Goal: Task Accomplishment & Management: Use online tool/utility

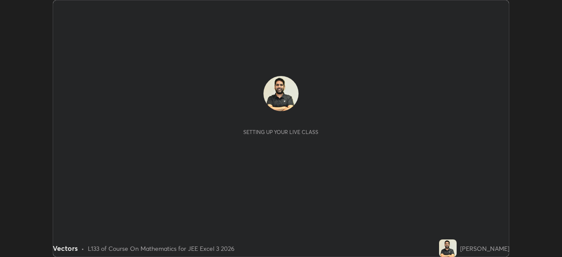
scroll to position [257, 562]
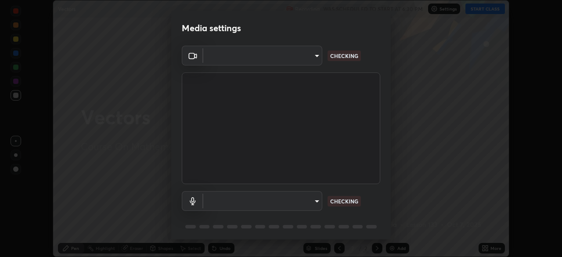
type input "718deecf834a2402e9859888758a2701a1d92989cf10273566d2a6ce3300f65d"
click at [227, 199] on body "Erase all Vectors Recording WAS SCHEDULED TO START AT 6:30 PM Settings START CL…" at bounding box center [281, 128] width 562 height 257
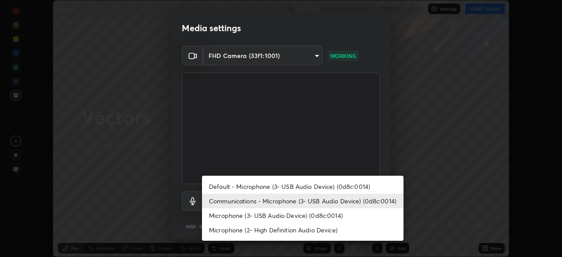
click at [246, 219] on li "Microphone (3- USB Audio Device) (0d8c:0014)" at bounding box center [303, 215] width 202 height 14
type input "a75359b4f40e144b74a4853d299cb10942348b3e6b3f88c79c501693e4cedbc6"
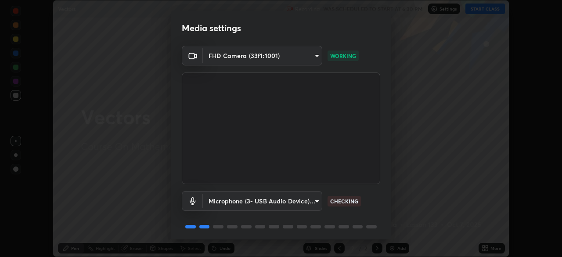
scroll to position [31, 0]
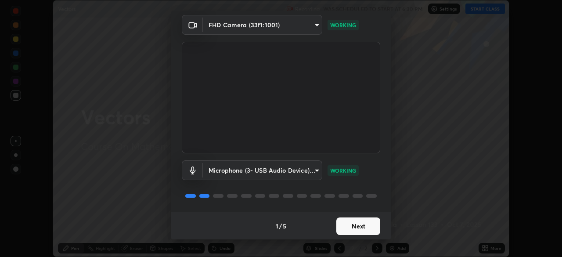
click at [353, 229] on button "Next" at bounding box center [358, 226] width 44 height 18
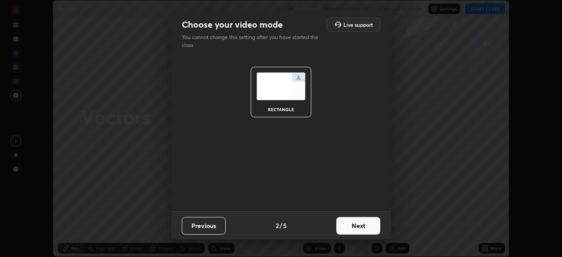
click at [354, 224] on button "Next" at bounding box center [358, 226] width 44 height 18
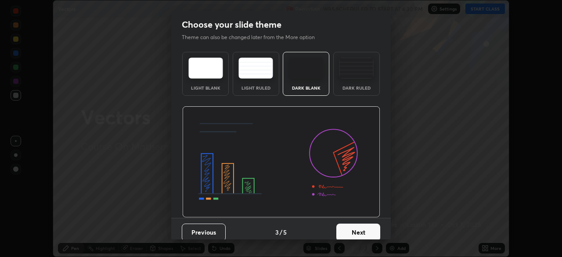
click at [360, 227] on button "Next" at bounding box center [358, 233] width 44 height 18
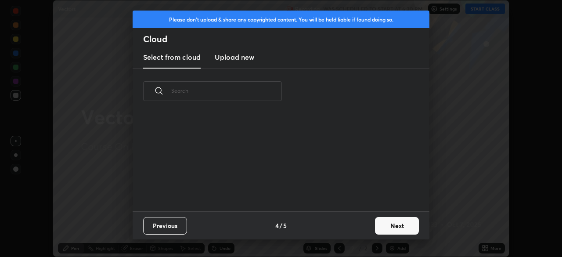
click at [387, 229] on button "Next" at bounding box center [397, 226] width 44 height 18
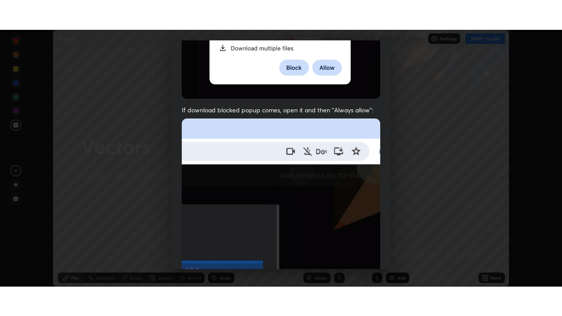
scroll to position [210, 0]
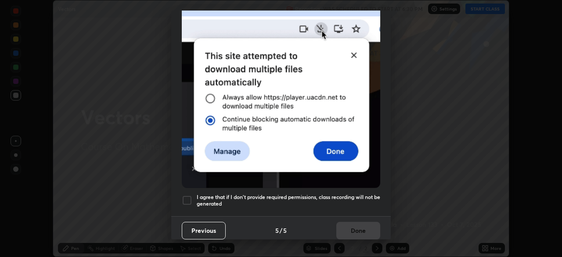
click at [185, 195] on div at bounding box center [187, 200] width 11 height 11
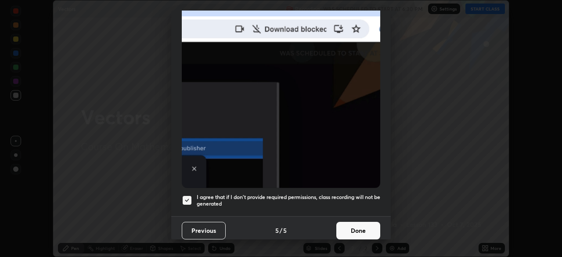
click at [352, 223] on button "Done" at bounding box center [358, 231] width 44 height 18
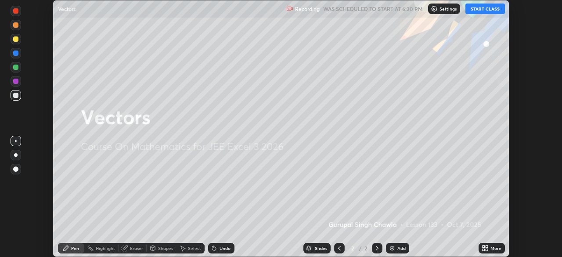
click at [483, 9] on button "START CLASS" at bounding box center [486, 9] width 40 height 11
click at [495, 250] on div "More" at bounding box center [496, 248] width 11 height 4
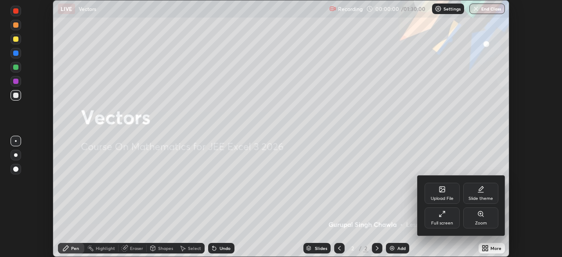
click at [466, 213] on div "Zoom" at bounding box center [480, 217] width 35 height 21
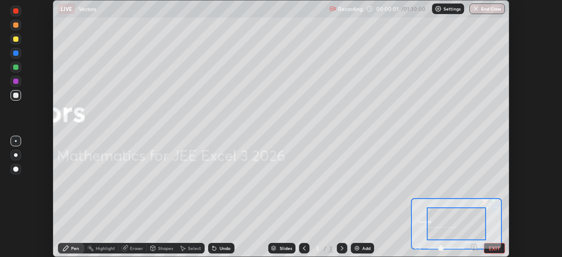
click at [489, 248] on button "EXIT" at bounding box center [494, 248] width 21 height 11
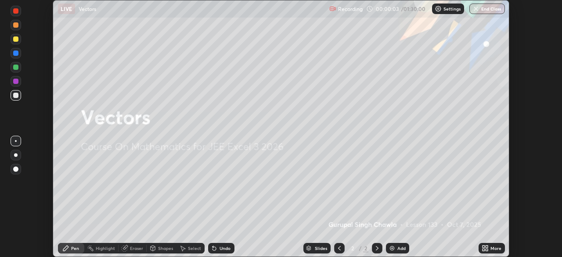
click at [490, 248] on div "More" at bounding box center [492, 248] width 26 height 11
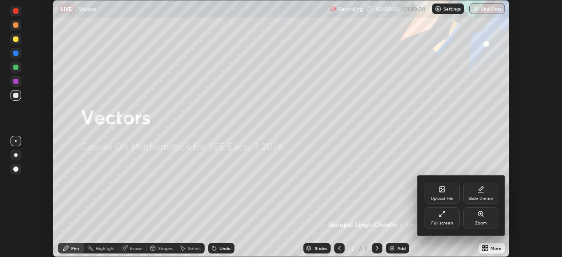
click at [438, 220] on div "Full screen" at bounding box center [442, 217] width 35 height 21
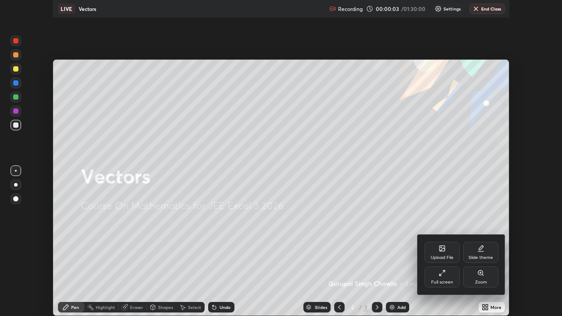
scroll to position [316, 562]
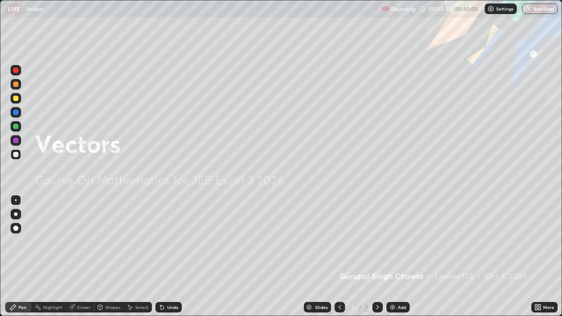
click at [11, 159] on div at bounding box center [16, 154] width 11 height 11
click at [20, 257] on div "Pen" at bounding box center [22, 307] width 8 height 4
click at [19, 215] on div at bounding box center [16, 214] width 11 height 11
click at [398, 257] on div "Add" at bounding box center [402, 307] width 8 height 4
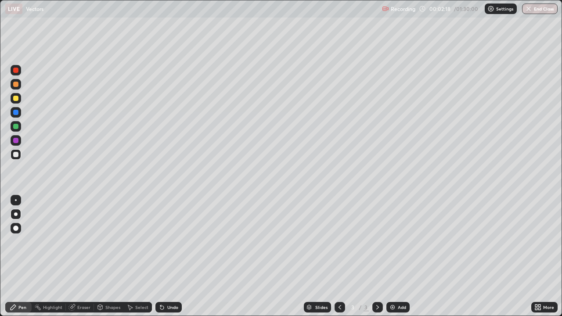
click at [110, 257] on div "Shapes" at bounding box center [112, 307] width 15 height 4
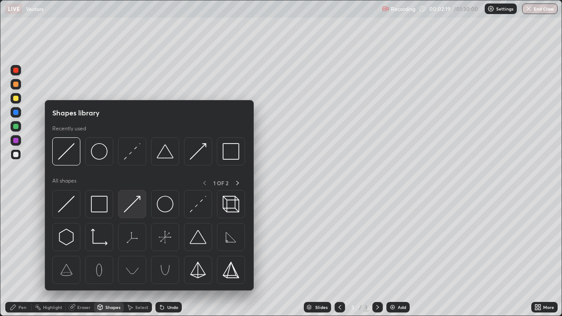
click at [134, 209] on img at bounding box center [132, 204] width 17 height 17
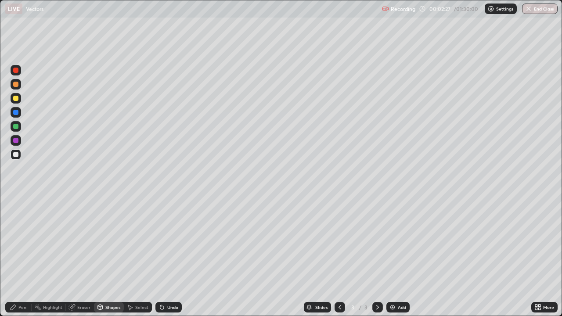
click at [15, 140] on div at bounding box center [15, 140] width 5 height 5
click at [19, 129] on div at bounding box center [16, 126] width 11 height 11
click at [16, 141] on div at bounding box center [15, 140] width 5 height 5
click at [19, 141] on div at bounding box center [16, 140] width 11 height 11
click at [160, 257] on icon at bounding box center [160, 305] width 1 height 1
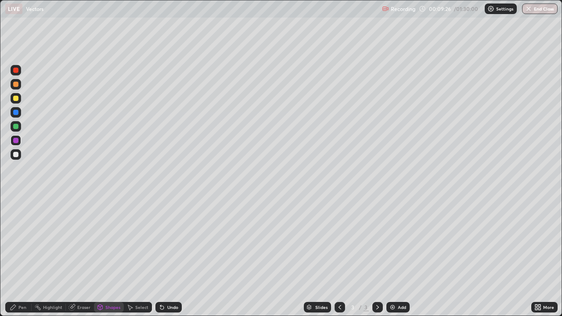
click at [10, 257] on icon at bounding box center [13, 307] width 7 height 7
click at [81, 257] on div "Eraser" at bounding box center [83, 307] width 13 height 4
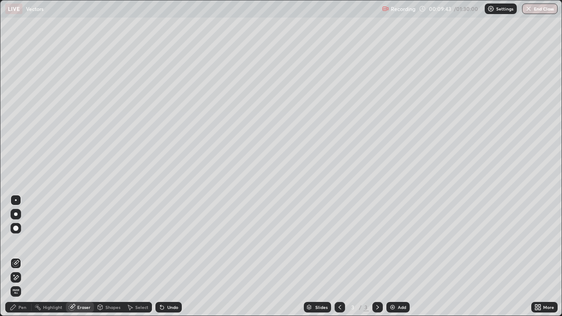
click at [19, 257] on div "Pen" at bounding box center [22, 307] width 8 height 4
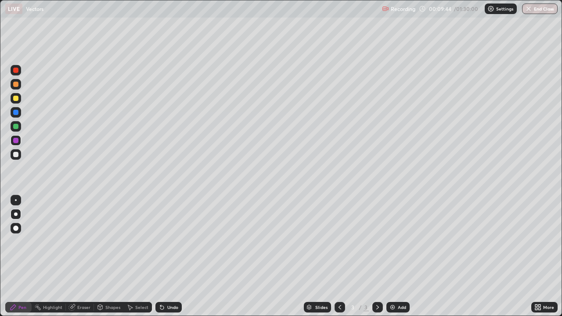
click at [16, 142] on div at bounding box center [15, 140] width 5 height 5
click at [18, 158] on div at bounding box center [16, 154] width 11 height 11
click at [170, 257] on div "Undo" at bounding box center [172, 307] width 11 height 4
click at [14, 128] on div at bounding box center [15, 126] width 5 height 5
click at [108, 257] on div "Shapes" at bounding box center [112, 307] width 15 height 4
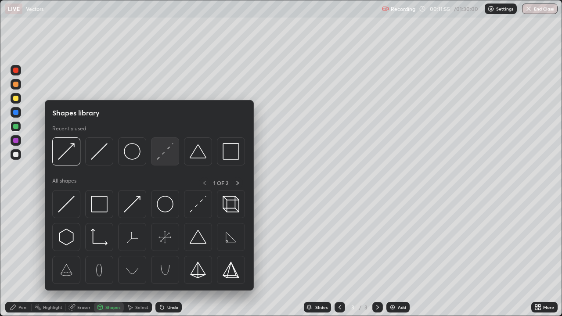
click at [167, 153] on img at bounding box center [165, 151] width 17 height 17
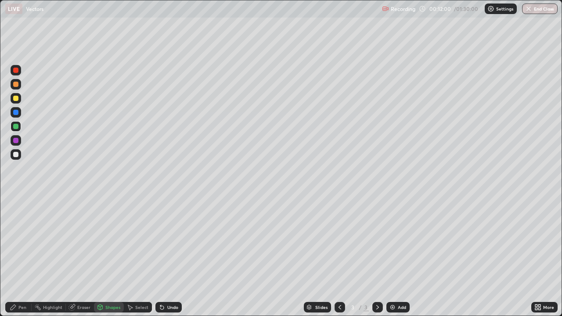
click at [25, 257] on div "Pen" at bounding box center [22, 307] width 8 height 4
click at [16, 141] on div at bounding box center [15, 140] width 5 height 5
click at [16, 155] on div at bounding box center [15, 154] width 5 height 5
click at [102, 257] on icon at bounding box center [100, 307] width 5 height 5
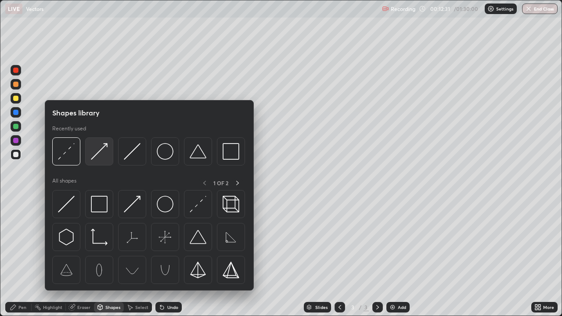
click at [102, 157] on img at bounding box center [99, 151] width 17 height 17
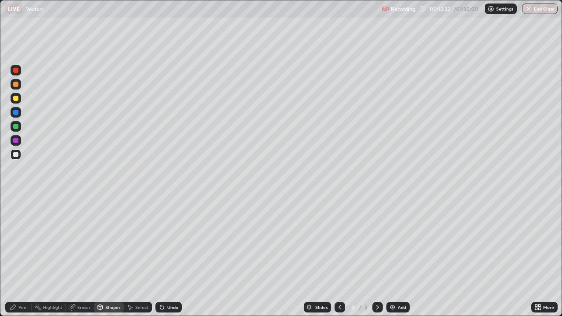
click at [18, 112] on div at bounding box center [15, 112] width 5 height 5
click at [16, 257] on icon at bounding box center [13, 307] width 7 height 7
click at [19, 257] on div "Pen" at bounding box center [22, 307] width 8 height 4
click at [14, 257] on div "Pen" at bounding box center [18, 307] width 26 height 11
click at [16, 155] on div at bounding box center [15, 154] width 5 height 5
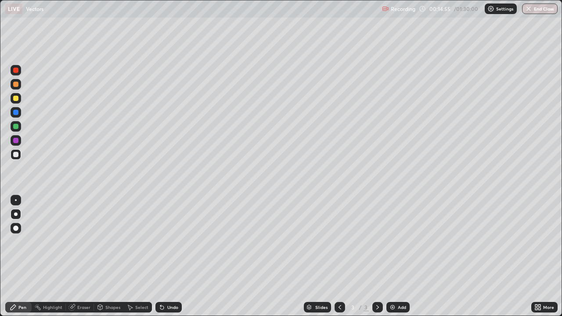
click at [140, 257] on div "Select" at bounding box center [141, 307] width 13 height 4
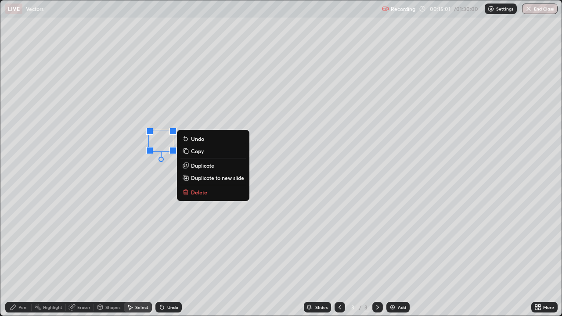
click at [19, 257] on div "Pen" at bounding box center [22, 307] width 8 height 4
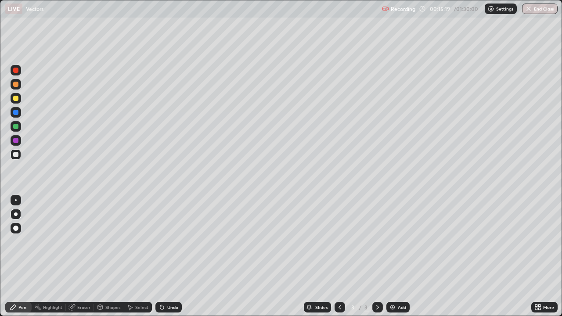
click at [16, 214] on div at bounding box center [16, 215] width 4 height 4
click at [14, 141] on div at bounding box center [15, 140] width 5 height 5
click at [20, 257] on div "Pen" at bounding box center [22, 307] width 8 height 4
click at [164, 257] on div "Undo" at bounding box center [168, 307] width 26 height 11
click at [79, 257] on div "Eraser" at bounding box center [83, 307] width 13 height 4
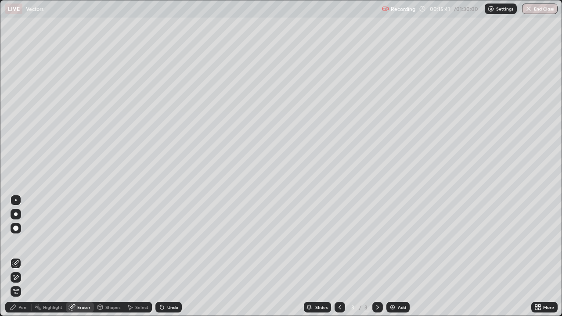
click at [18, 257] on icon at bounding box center [15, 277] width 7 height 7
click at [21, 257] on div "Pen" at bounding box center [22, 307] width 8 height 4
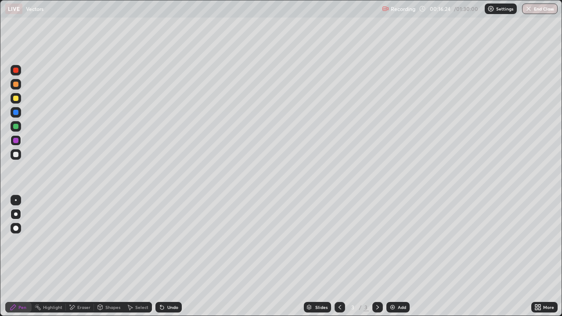
click at [16, 155] on div at bounding box center [15, 154] width 5 height 5
click at [17, 126] on div at bounding box center [15, 126] width 5 height 5
click at [170, 257] on div "Undo" at bounding box center [172, 307] width 11 height 4
click at [172, 257] on div "Undo" at bounding box center [172, 307] width 11 height 4
click at [16, 99] on div at bounding box center [15, 98] width 5 height 5
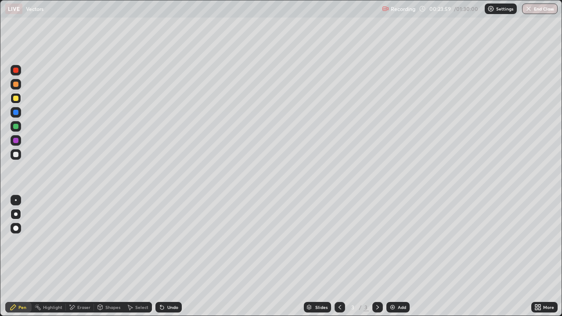
click at [164, 257] on icon at bounding box center [162, 307] width 7 height 7
click at [168, 257] on div "Undo" at bounding box center [172, 307] width 11 height 4
click at [16, 155] on div at bounding box center [15, 154] width 5 height 5
click at [401, 257] on div "Add" at bounding box center [398, 307] width 23 height 11
click at [16, 155] on div at bounding box center [15, 154] width 5 height 5
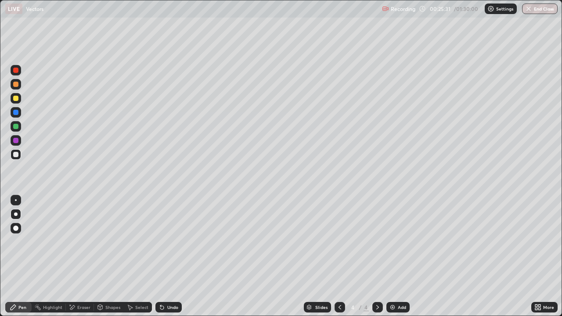
click at [162, 257] on icon at bounding box center [162, 307] width 7 height 7
click at [15, 156] on div at bounding box center [15, 154] width 5 height 5
click at [16, 131] on div at bounding box center [16, 126] width 11 height 11
click at [16, 99] on div at bounding box center [15, 98] width 5 height 5
click at [161, 257] on div "Undo" at bounding box center [168, 307] width 26 height 11
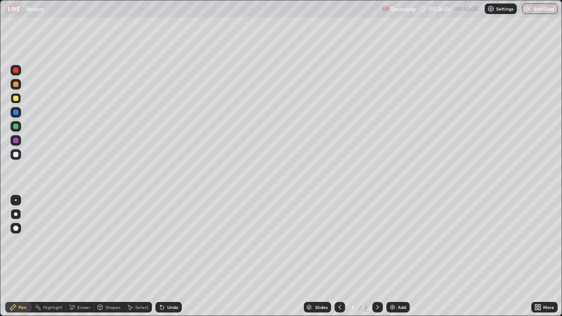
click at [167, 257] on div "Undo" at bounding box center [168, 307] width 26 height 11
click at [17, 155] on div at bounding box center [15, 154] width 5 height 5
click at [17, 156] on div at bounding box center [15, 154] width 5 height 5
click at [17, 125] on div at bounding box center [15, 126] width 5 height 5
click at [399, 257] on div "Add" at bounding box center [402, 307] width 8 height 4
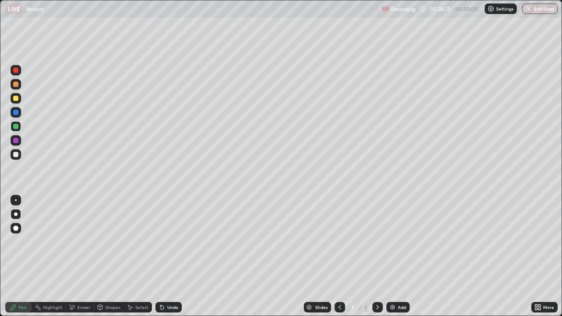
click at [16, 98] on div at bounding box center [15, 98] width 5 height 5
click at [16, 69] on div at bounding box center [15, 70] width 5 height 5
click at [17, 154] on div at bounding box center [15, 154] width 5 height 5
click at [15, 71] on div at bounding box center [15, 70] width 5 height 5
click at [174, 257] on div "Undo" at bounding box center [168, 307] width 26 height 11
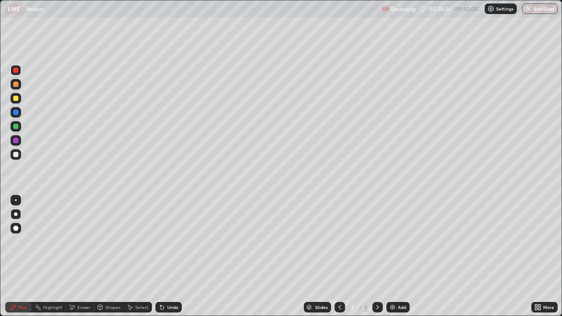
click at [18, 155] on div at bounding box center [15, 154] width 5 height 5
click at [16, 157] on div at bounding box center [15, 154] width 5 height 5
click at [394, 257] on img at bounding box center [392, 307] width 7 height 7
click at [167, 257] on div "Undo" at bounding box center [172, 307] width 11 height 4
click at [17, 155] on div at bounding box center [15, 154] width 5 height 5
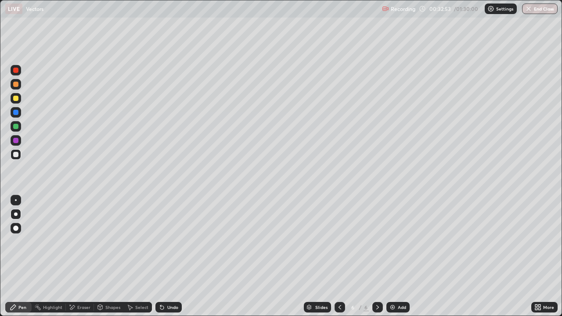
click at [16, 155] on div at bounding box center [15, 154] width 5 height 5
click at [17, 100] on div at bounding box center [15, 98] width 5 height 5
click at [14, 125] on div at bounding box center [15, 126] width 5 height 5
click at [17, 156] on div at bounding box center [15, 154] width 5 height 5
click at [15, 127] on div at bounding box center [15, 126] width 5 height 5
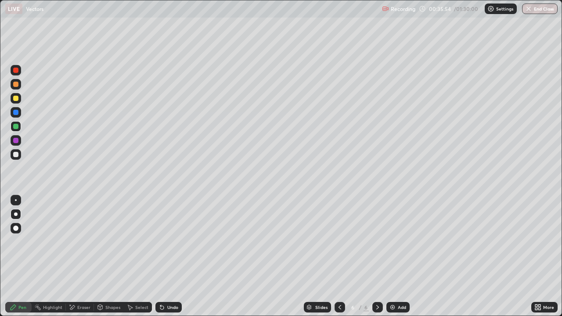
click at [18, 141] on div at bounding box center [15, 140] width 5 height 5
click at [167, 257] on div "Undo" at bounding box center [172, 307] width 11 height 4
click at [170, 257] on div "Undo" at bounding box center [168, 307] width 26 height 11
click at [14, 159] on div at bounding box center [16, 154] width 11 height 11
click at [19, 159] on div at bounding box center [16, 154] width 11 height 11
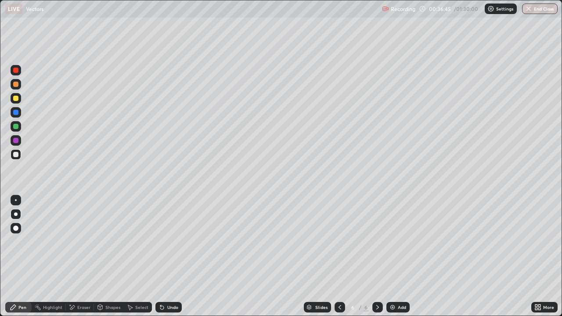
click at [17, 159] on div at bounding box center [16, 154] width 11 height 11
click at [12, 156] on div at bounding box center [16, 154] width 11 height 11
click at [21, 155] on div at bounding box center [16, 154] width 11 height 11
click at [396, 257] on div "Add" at bounding box center [398, 307] width 23 height 11
click at [13, 153] on div at bounding box center [15, 154] width 5 height 5
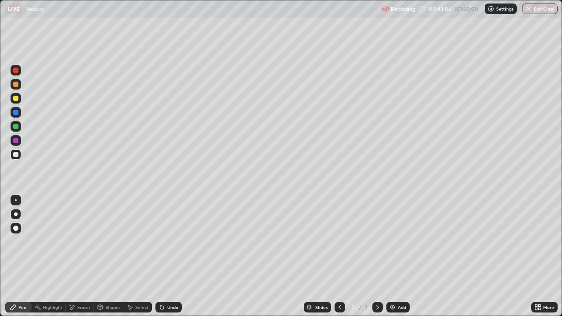
click at [16, 97] on div at bounding box center [15, 98] width 5 height 5
click at [102, 257] on icon at bounding box center [100, 307] width 5 height 5
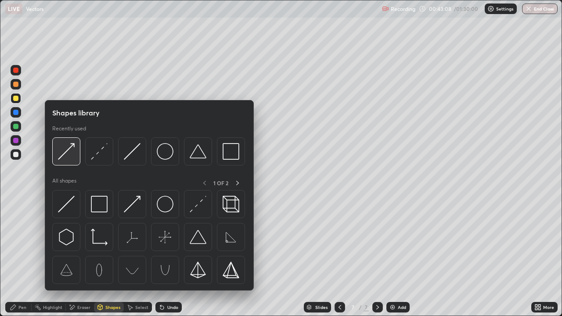
click at [71, 152] on img at bounding box center [66, 151] width 17 height 17
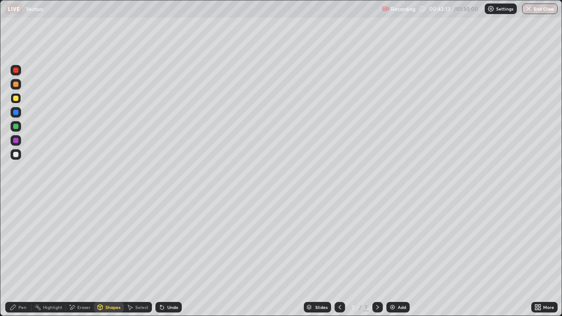
click at [17, 128] on div at bounding box center [15, 126] width 5 height 5
click at [18, 157] on div at bounding box center [16, 154] width 11 height 11
click at [18, 257] on div "Pen" at bounding box center [18, 307] width 26 height 11
click at [171, 257] on div "Undo" at bounding box center [168, 307] width 26 height 11
click at [16, 142] on div at bounding box center [15, 140] width 5 height 5
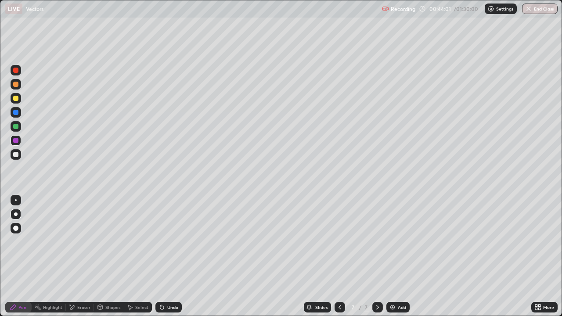
click at [18, 152] on div at bounding box center [15, 154] width 5 height 5
click at [109, 257] on div "Shapes" at bounding box center [112, 307] width 15 height 4
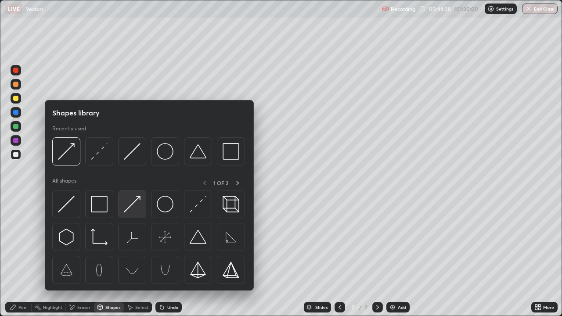
click at [136, 201] on img at bounding box center [132, 204] width 17 height 17
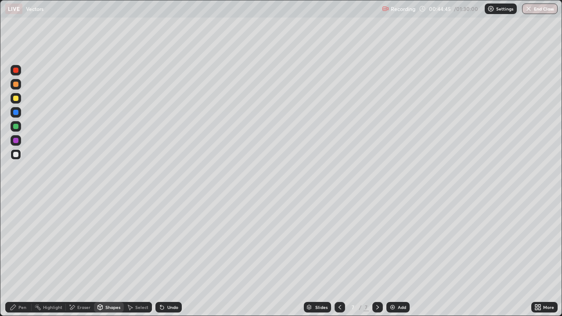
click at [18, 113] on div at bounding box center [15, 112] width 5 height 5
click at [168, 257] on div "Undo" at bounding box center [168, 307] width 26 height 11
click at [13, 257] on icon at bounding box center [13, 307] width 5 height 5
click at [16, 155] on div at bounding box center [15, 154] width 5 height 5
click at [78, 257] on div "Eraser" at bounding box center [83, 307] width 13 height 4
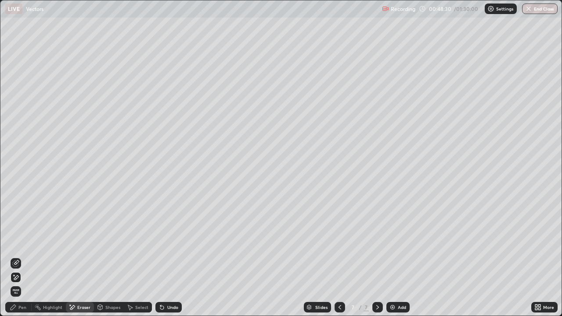
click at [22, 257] on div "Pen" at bounding box center [22, 307] width 8 height 4
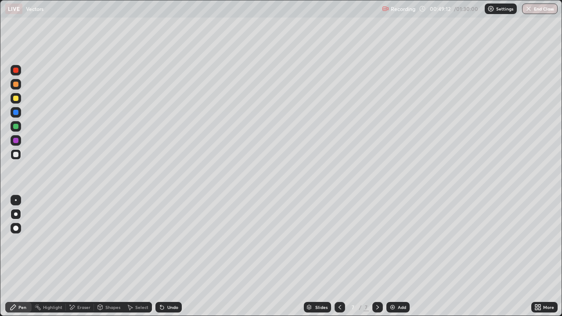
click at [173, 257] on div "Undo" at bounding box center [172, 307] width 11 height 4
click at [165, 257] on div "Undo" at bounding box center [168, 307] width 26 height 11
click at [17, 156] on div at bounding box center [15, 154] width 5 height 5
click at [79, 257] on div "Eraser" at bounding box center [83, 307] width 13 height 4
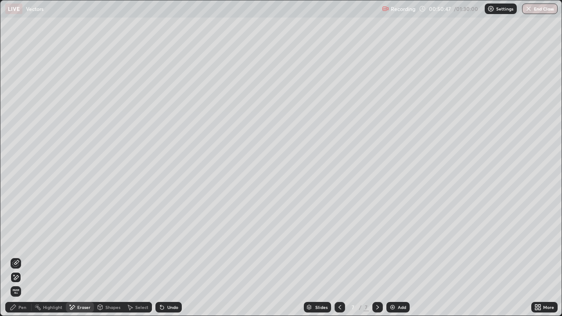
click at [15, 257] on icon at bounding box center [13, 307] width 7 height 7
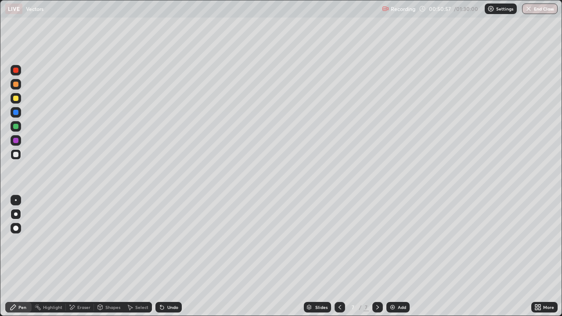
click at [16, 141] on div at bounding box center [15, 140] width 5 height 5
click at [19, 156] on div at bounding box center [16, 154] width 11 height 11
click at [170, 257] on div "Undo" at bounding box center [172, 307] width 11 height 4
click at [168, 257] on div "Undo" at bounding box center [172, 307] width 11 height 4
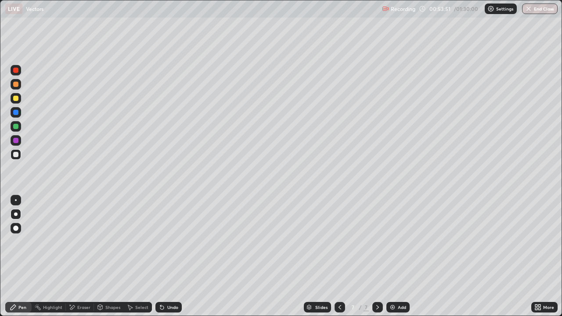
click at [164, 257] on icon at bounding box center [162, 307] width 7 height 7
click at [78, 257] on div "Eraser" at bounding box center [83, 307] width 13 height 4
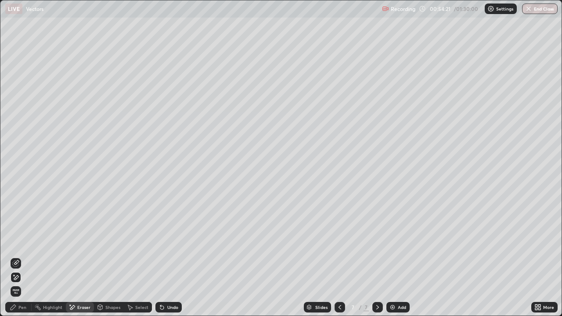
click at [12, 257] on icon at bounding box center [13, 307] width 7 height 7
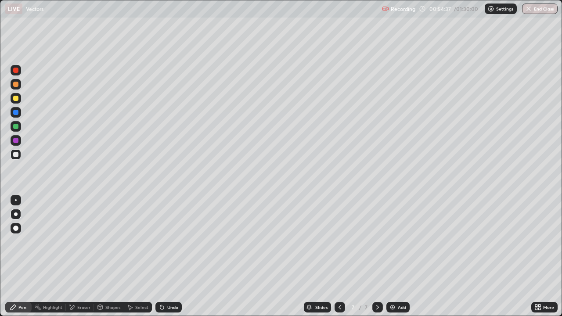
click at [72, 257] on icon at bounding box center [72, 307] width 5 height 4
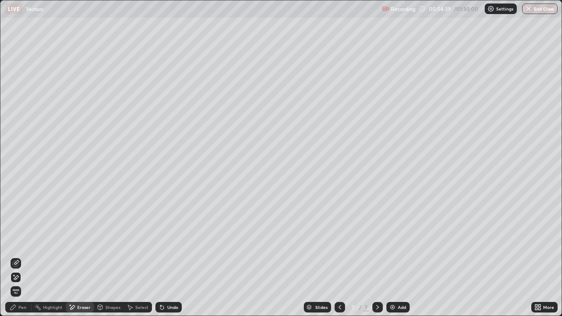
click at [19, 257] on div "Pen" at bounding box center [22, 307] width 8 height 4
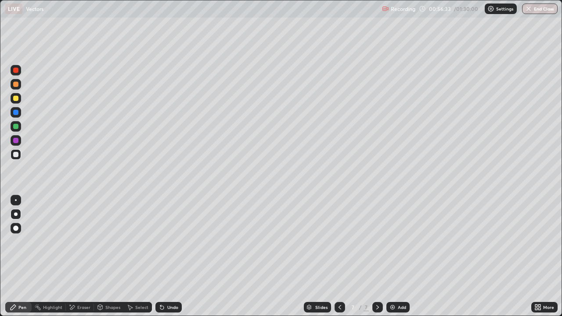
click at [17, 131] on div at bounding box center [16, 126] width 11 height 11
click at [172, 257] on div "Undo" at bounding box center [172, 307] width 11 height 4
click at [173, 257] on div "Undo" at bounding box center [172, 307] width 11 height 4
click at [18, 97] on div at bounding box center [15, 98] width 5 height 5
click at [397, 257] on div "Add" at bounding box center [398, 307] width 23 height 11
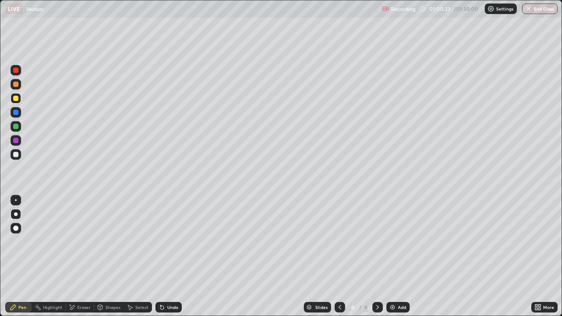
click at [14, 99] on div at bounding box center [15, 98] width 5 height 5
click at [163, 257] on icon at bounding box center [162, 307] width 7 height 7
click at [167, 257] on div "Undo" at bounding box center [168, 307] width 26 height 11
click at [166, 257] on div "Undo" at bounding box center [168, 307] width 26 height 11
click at [173, 257] on div "Undo" at bounding box center [172, 307] width 11 height 4
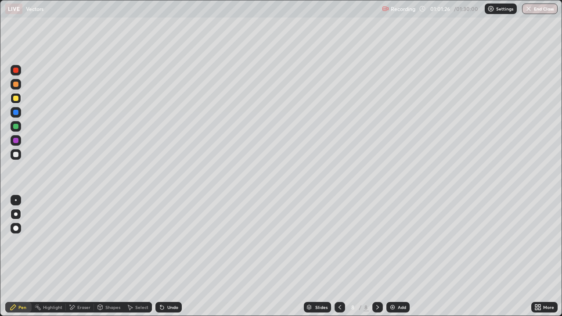
click at [17, 128] on div at bounding box center [15, 126] width 5 height 5
click at [18, 97] on div at bounding box center [15, 98] width 5 height 5
click at [16, 72] on div at bounding box center [15, 70] width 5 height 5
click at [0, 257] on div "Setting up your live class" at bounding box center [281, 158] width 562 height 316
click at [16, 155] on div at bounding box center [15, 154] width 5 height 5
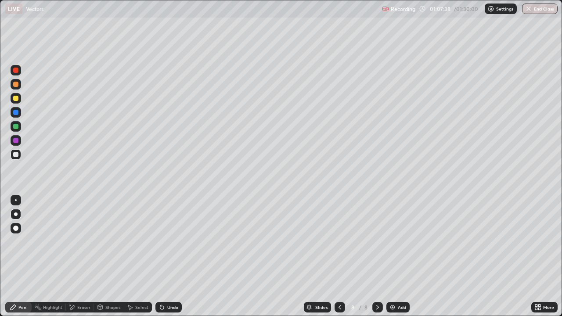
click at [16, 139] on div at bounding box center [15, 140] width 5 height 5
click at [159, 257] on icon at bounding box center [162, 307] width 7 height 7
click at [12, 157] on div at bounding box center [16, 154] width 11 height 11
click at [14, 155] on div at bounding box center [15, 154] width 5 height 5
click at [393, 257] on img at bounding box center [392, 307] width 7 height 7
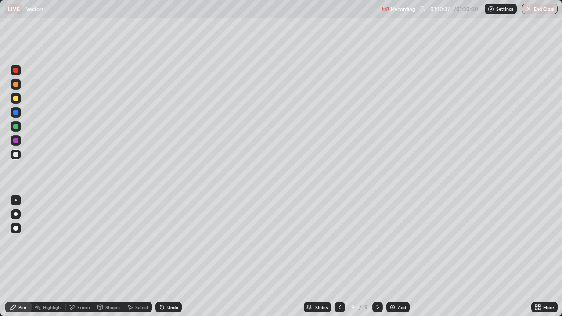
click at [13, 125] on div at bounding box center [15, 126] width 5 height 5
click at [17, 154] on div at bounding box center [15, 154] width 5 height 5
click at [18, 124] on div at bounding box center [15, 126] width 5 height 5
click at [17, 75] on div at bounding box center [16, 70] width 11 height 11
click at [16, 141] on div at bounding box center [15, 140] width 5 height 5
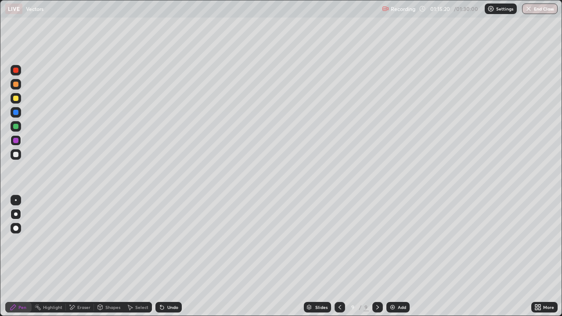
click at [16, 155] on div at bounding box center [15, 154] width 5 height 5
click at [82, 257] on div "Eraser" at bounding box center [83, 307] width 13 height 4
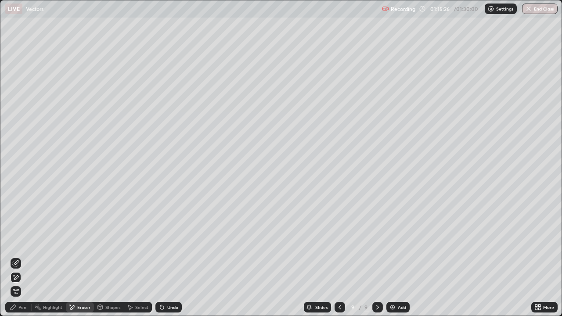
click at [19, 257] on div "Pen" at bounding box center [22, 307] width 8 height 4
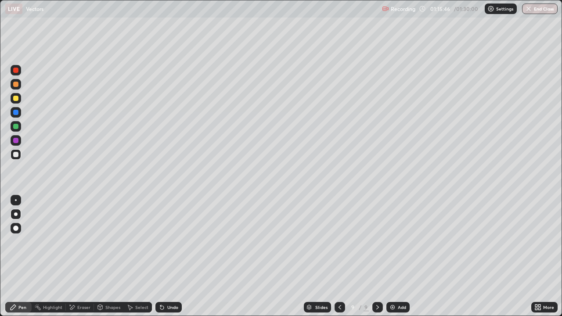
click at [14, 141] on div at bounding box center [15, 140] width 5 height 5
click at [392, 257] on div "Add" at bounding box center [398, 307] width 23 height 11
click at [17, 127] on div at bounding box center [15, 126] width 5 height 5
click at [16, 70] on div at bounding box center [15, 70] width 5 height 5
click at [163, 257] on icon at bounding box center [162, 307] width 7 height 7
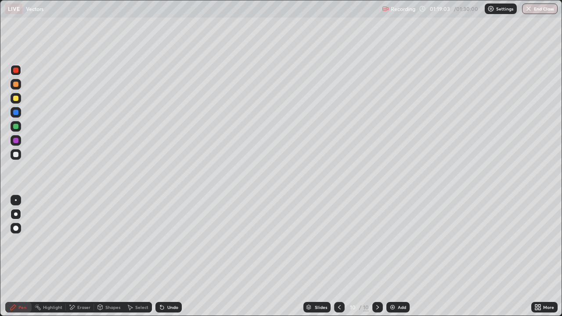
click at [15, 71] on div at bounding box center [15, 70] width 5 height 5
click at [17, 98] on div at bounding box center [15, 98] width 5 height 5
click at [160, 257] on icon at bounding box center [160, 305] width 1 height 1
click at [17, 155] on div at bounding box center [15, 154] width 5 height 5
click at [16, 153] on div at bounding box center [15, 154] width 5 height 5
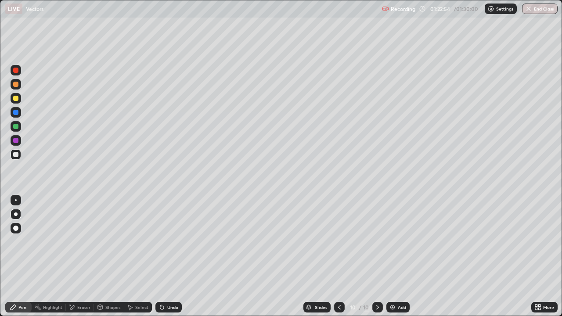
click at [13, 126] on div at bounding box center [15, 126] width 5 height 5
click at [538, 11] on button "End Class" at bounding box center [540, 9] width 35 height 11
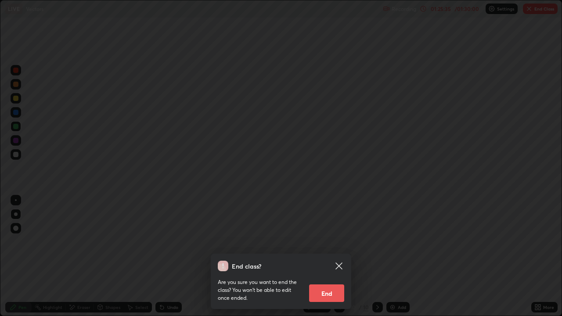
click at [333, 257] on button "End" at bounding box center [326, 294] width 35 height 18
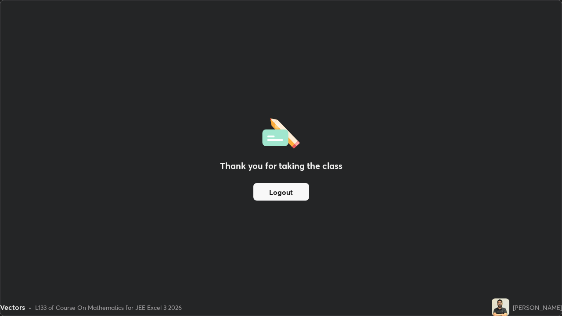
click at [291, 192] on button "Logout" at bounding box center [281, 192] width 56 height 18
click at [285, 192] on button "Logout" at bounding box center [281, 192] width 56 height 18
click at [284, 193] on button "Logout" at bounding box center [281, 192] width 56 height 18
click at [285, 189] on button "Logout" at bounding box center [281, 192] width 56 height 18
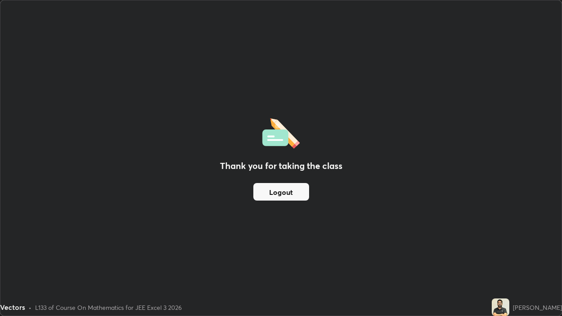
click at [284, 191] on button "Logout" at bounding box center [281, 192] width 56 height 18
click at [281, 191] on button "Logout" at bounding box center [281, 192] width 56 height 18
click at [278, 186] on button "Logout" at bounding box center [281, 192] width 56 height 18
